Goal: Information Seeking & Learning: Understand process/instructions

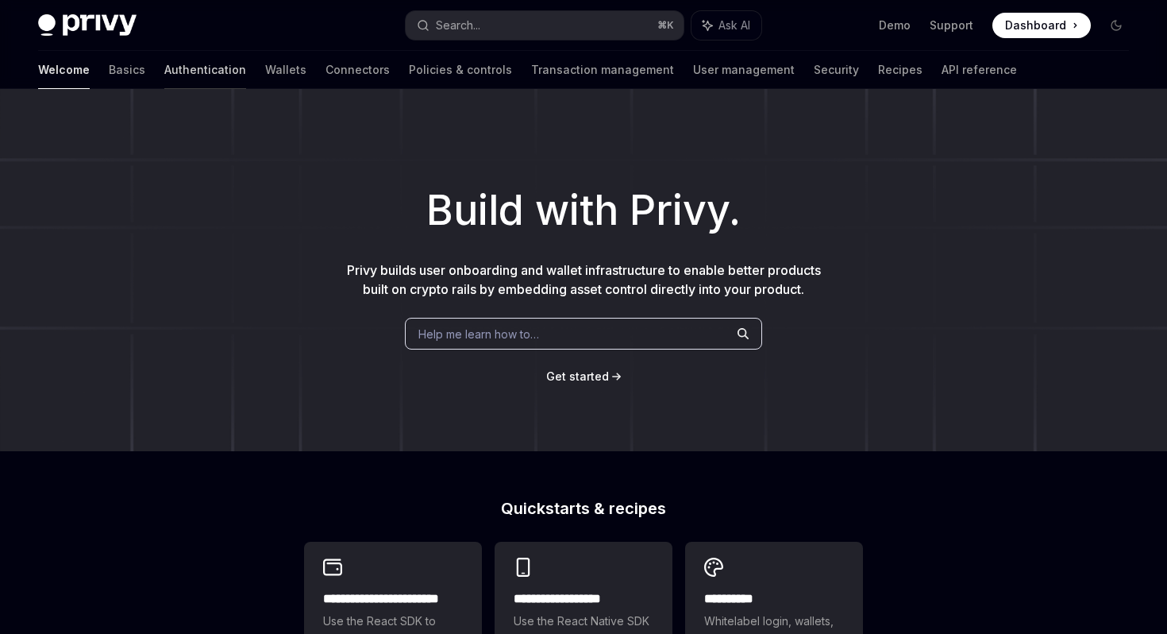
click at [164, 68] on link "Authentication" at bounding box center [205, 70] width 82 height 38
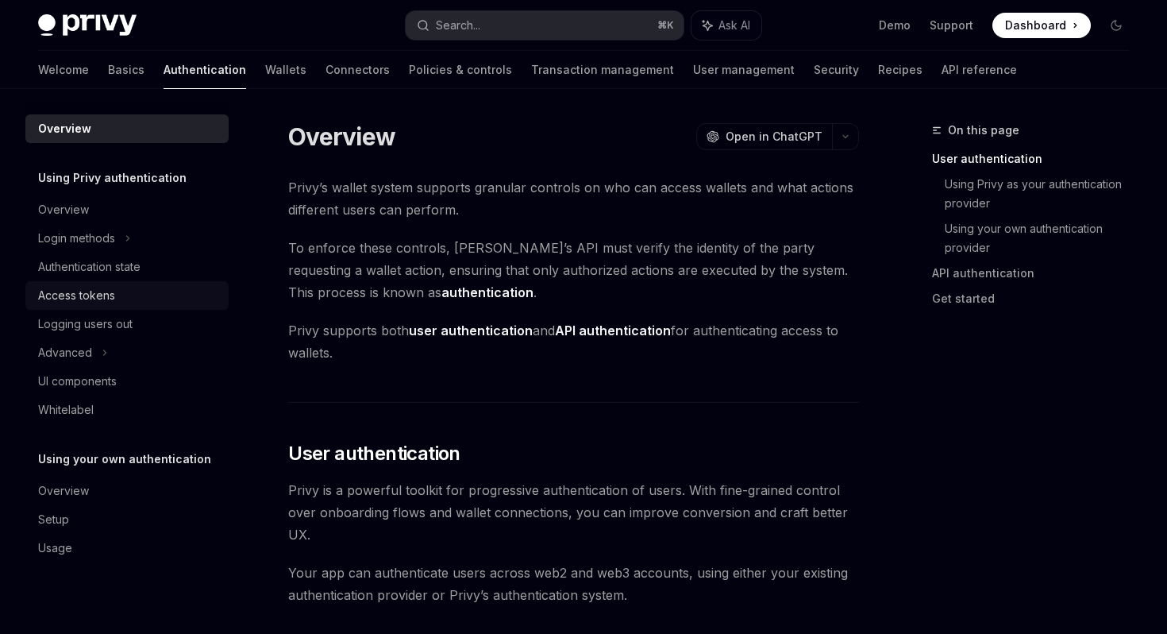
click at [79, 297] on div "Access tokens" at bounding box center [76, 295] width 77 height 19
type textarea "*"
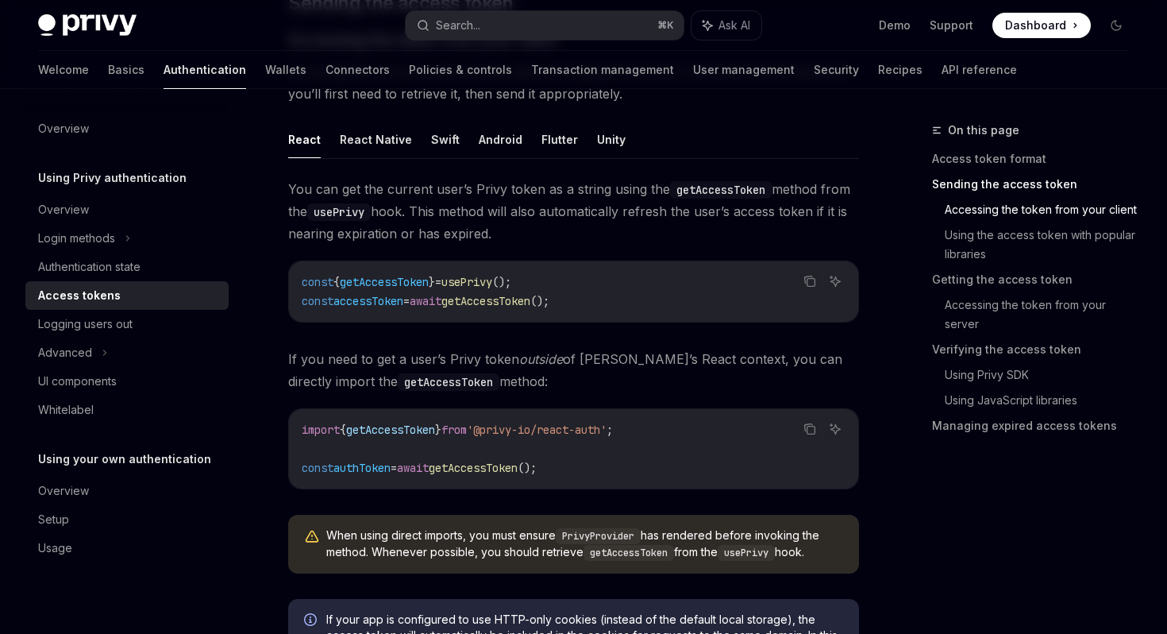
scroll to position [735, 0]
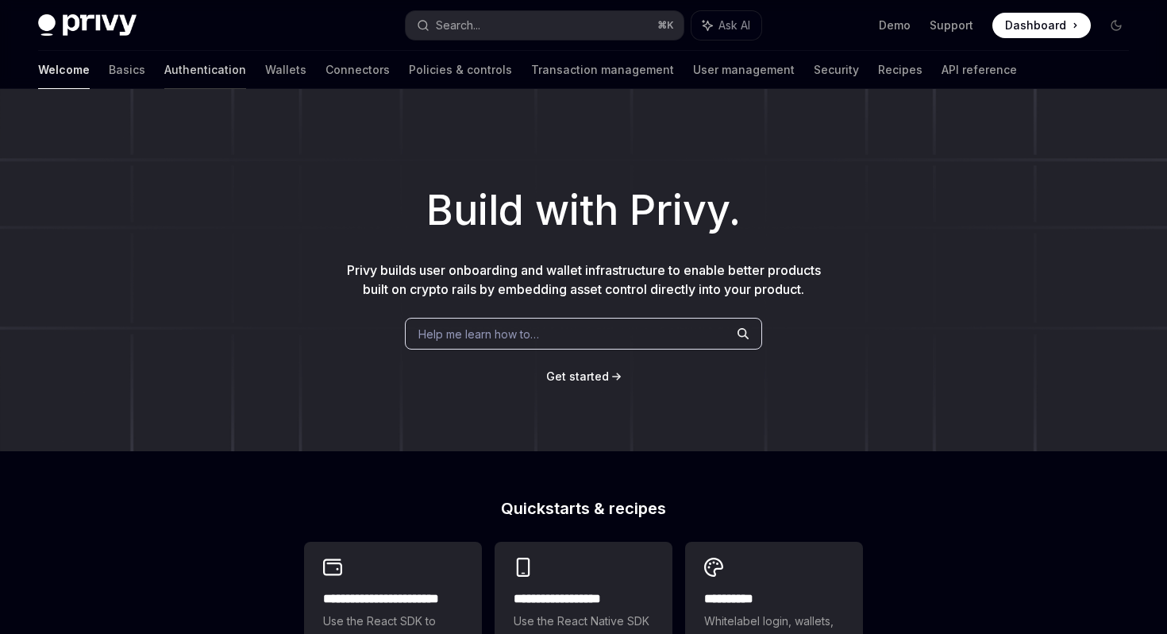
click at [164, 75] on link "Authentication" at bounding box center [205, 70] width 82 height 38
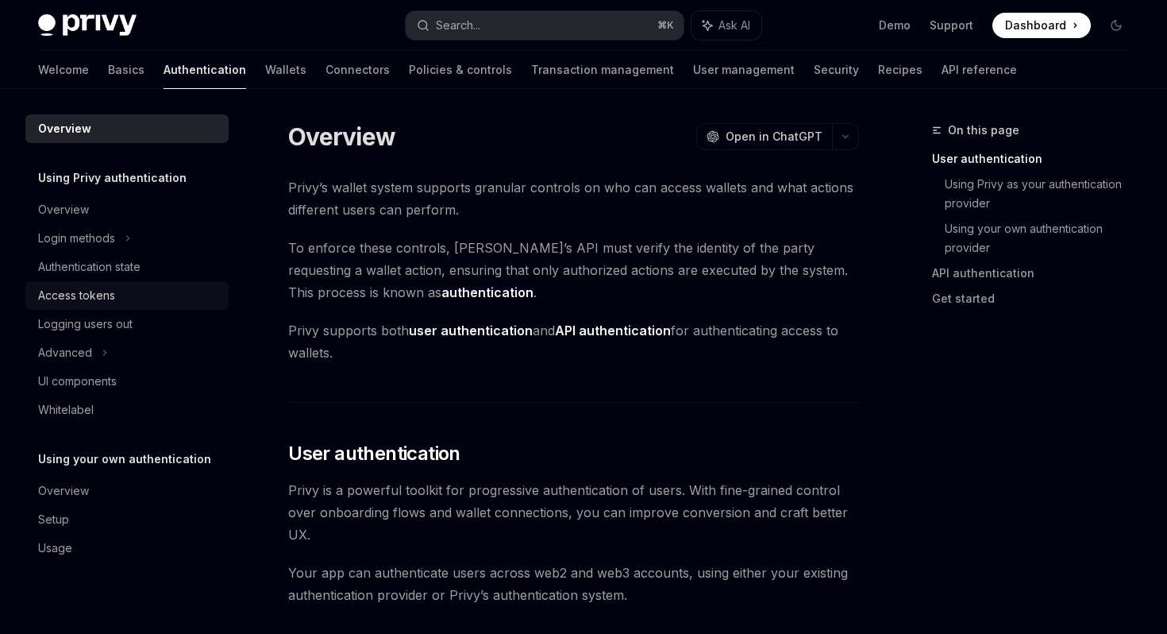
click at [102, 293] on div "Access tokens" at bounding box center [76, 295] width 77 height 19
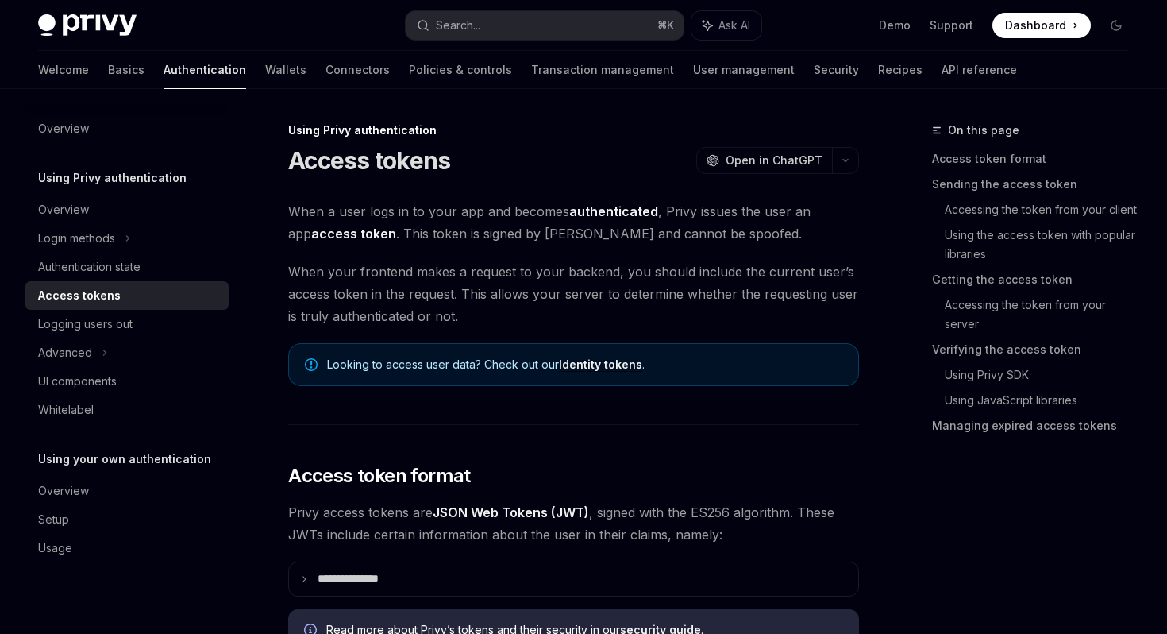
type textarea "*"
